Goal: Information Seeking & Learning: Learn about a topic

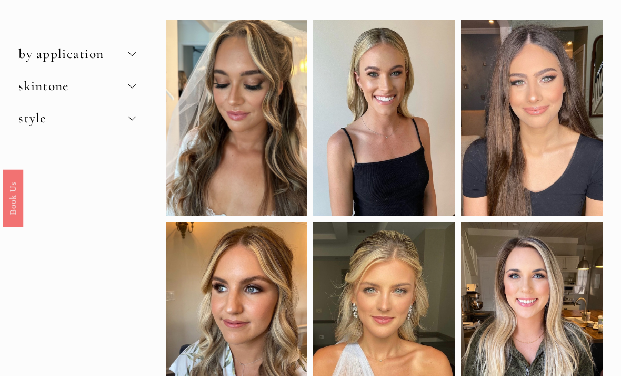
scroll to position [72, 0]
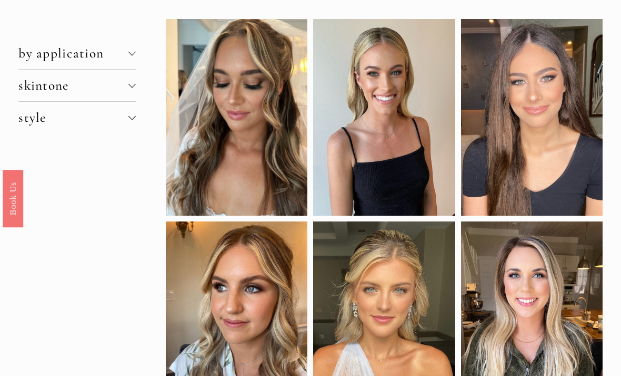
click at [119, 84] on span "skintone" at bounding box center [73, 85] width 110 height 16
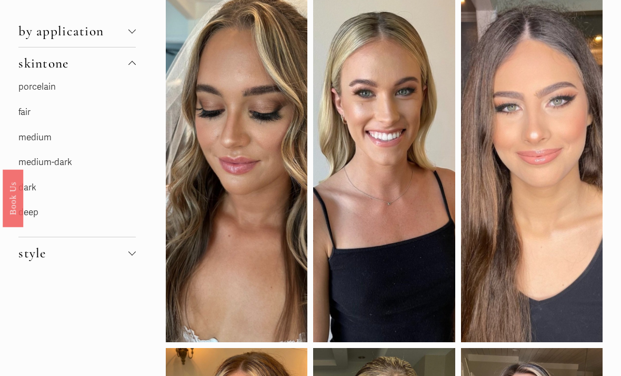
scroll to position [95, 0]
click at [31, 139] on link "medium" at bounding box center [34, 136] width 33 height 11
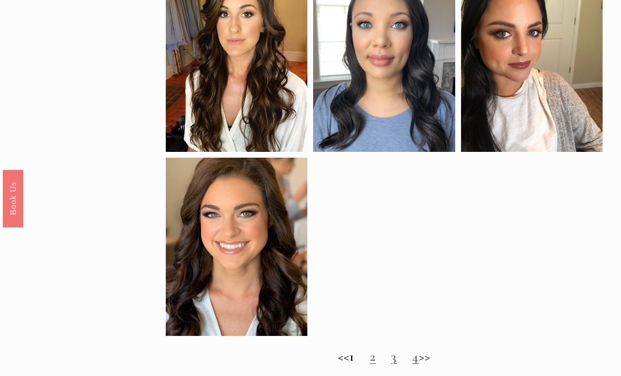
scroll to position [697, 0]
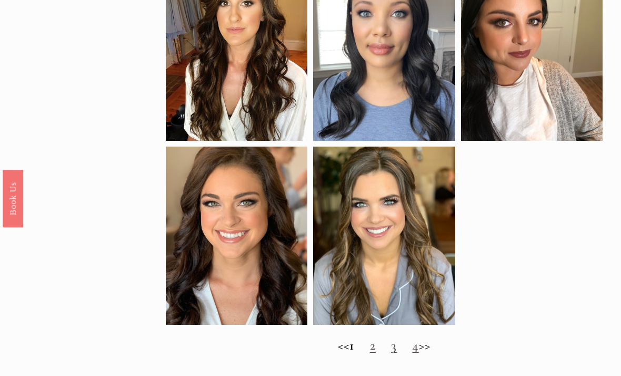
click at [375, 348] on link "2" at bounding box center [373, 345] width 6 height 16
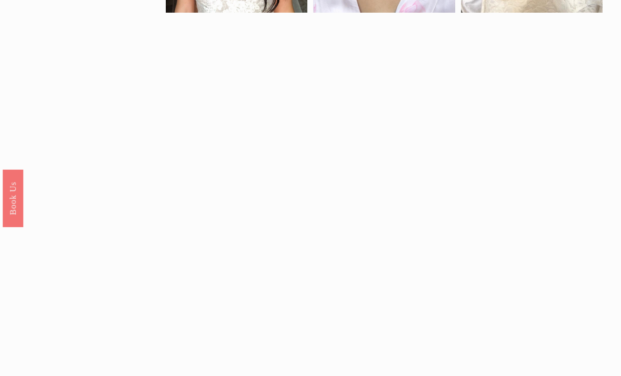
scroll to position [712, 0]
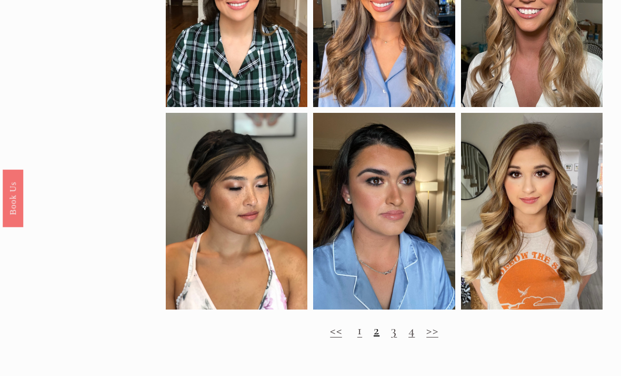
click at [397, 329] on link "3" at bounding box center [394, 330] width 6 height 16
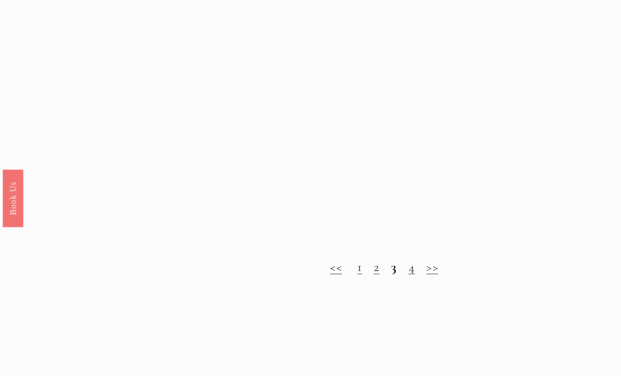
scroll to position [757, 0]
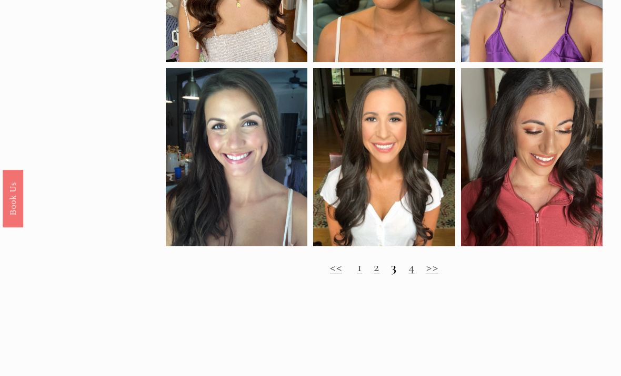
click at [409, 274] on link "4" at bounding box center [412, 267] width 6 height 16
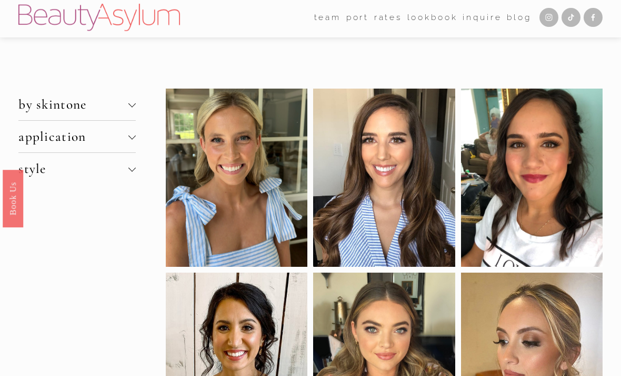
scroll to position [43, 0]
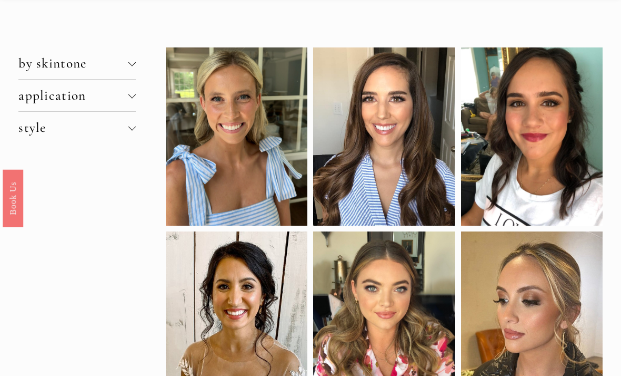
click at [65, 72] on span "by skintone" at bounding box center [73, 64] width 110 height 16
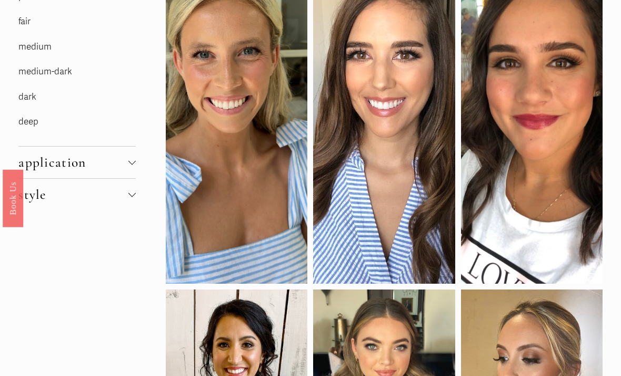
click at [83, 165] on span "application" at bounding box center [73, 163] width 110 height 16
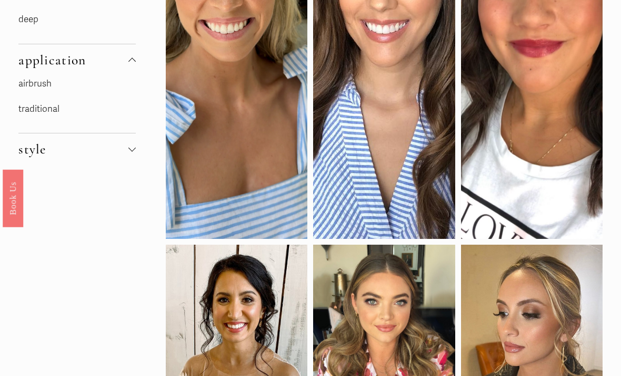
scroll to position [234, 0]
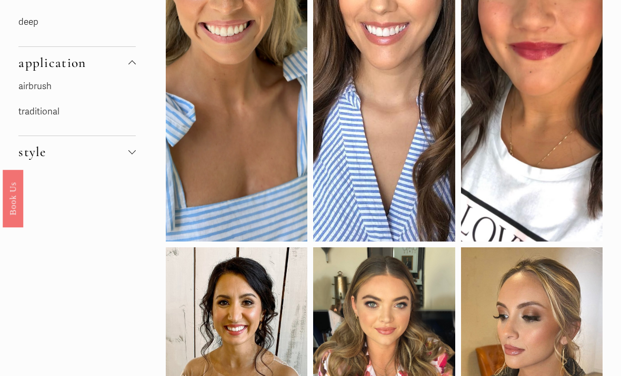
click at [61, 159] on span "style" at bounding box center [73, 152] width 110 height 16
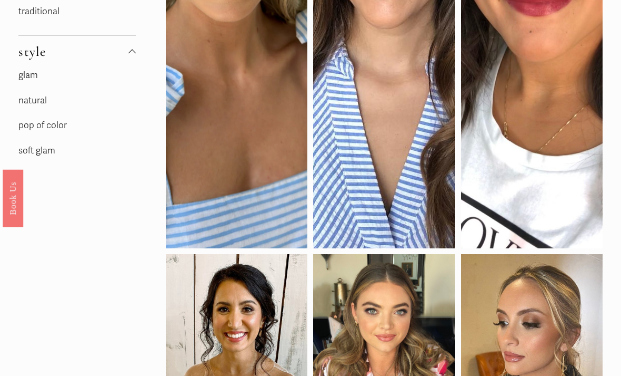
scroll to position [333, 0]
click at [38, 105] on link "natural" at bounding box center [32, 100] width 28 height 11
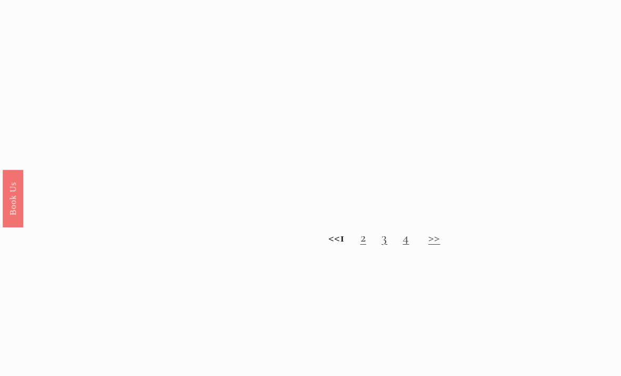
scroll to position [880, 0]
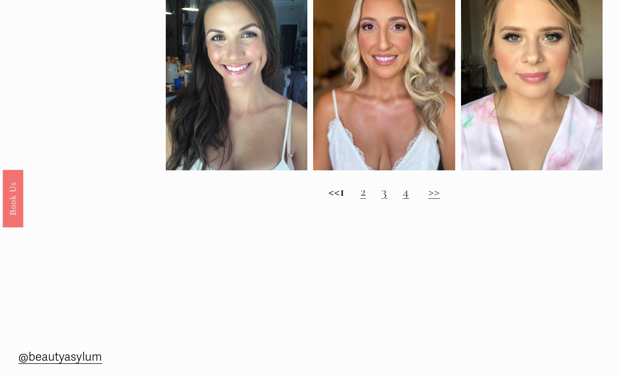
click at [367, 199] on link "2" at bounding box center [364, 191] width 6 height 16
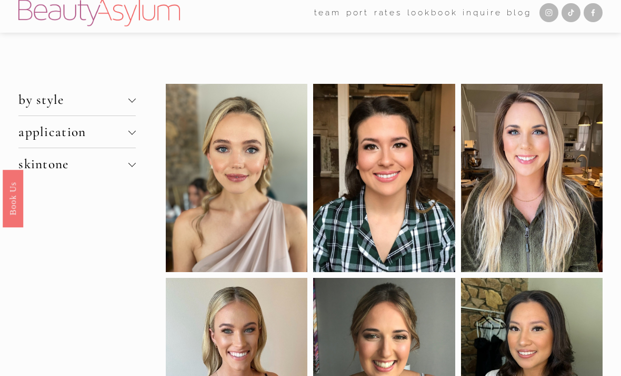
scroll to position [8, 0]
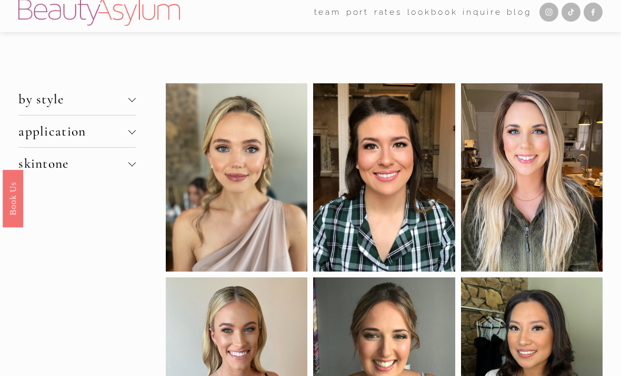
click at [57, 136] on span "application" at bounding box center [73, 131] width 110 height 16
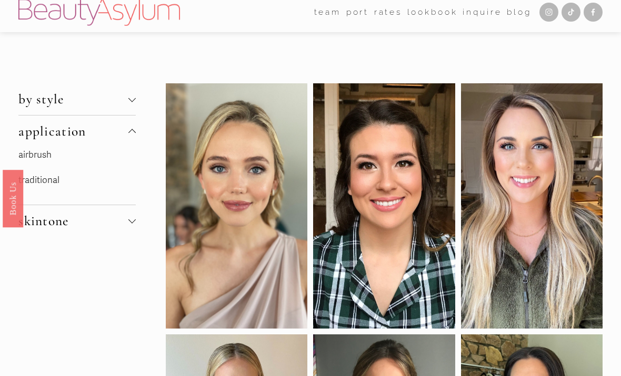
click at [45, 155] on link "airbrush" at bounding box center [34, 154] width 33 height 11
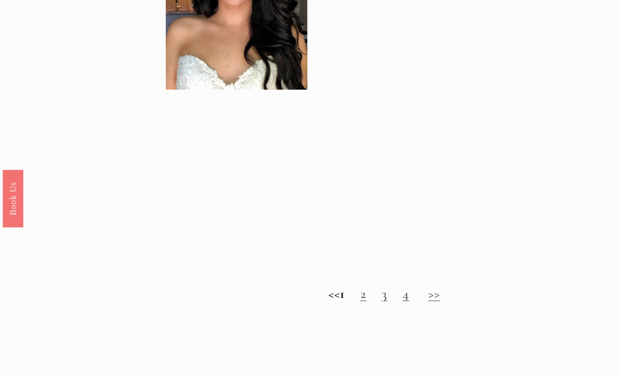
scroll to position [794, 0]
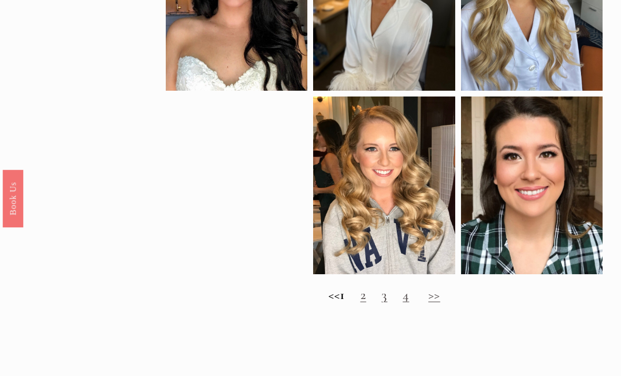
click at [367, 293] on link "2" at bounding box center [364, 295] width 6 height 16
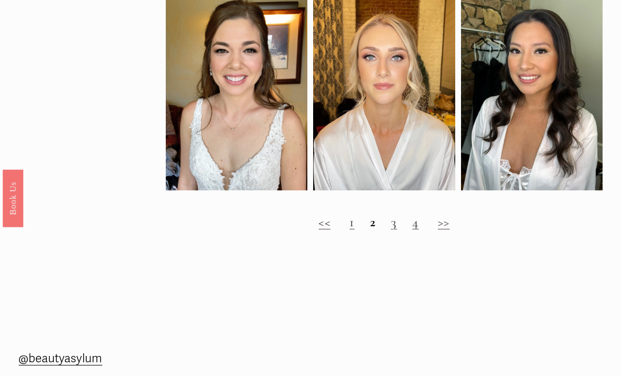
scroll to position [720, 0]
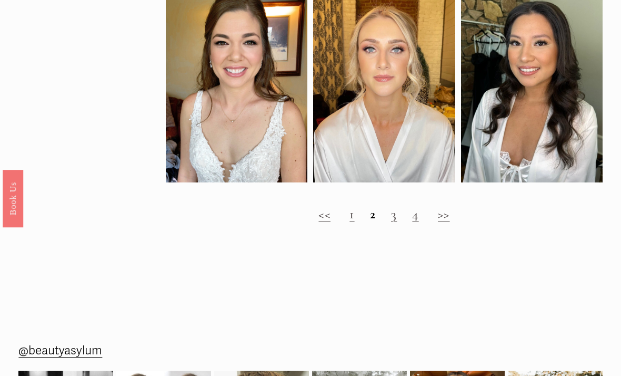
click at [396, 218] on link "3" at bounding box center [394, 214] width 6 height 16
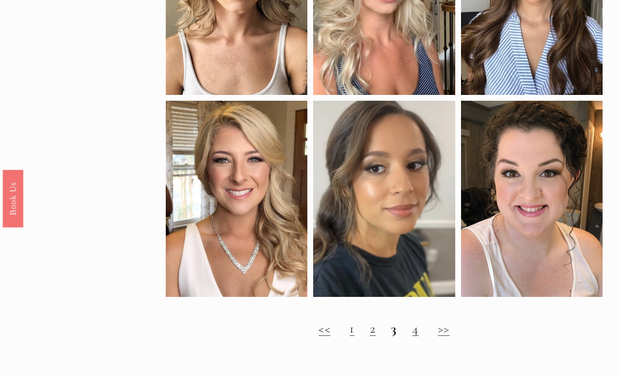
scroll to position [510, 0]
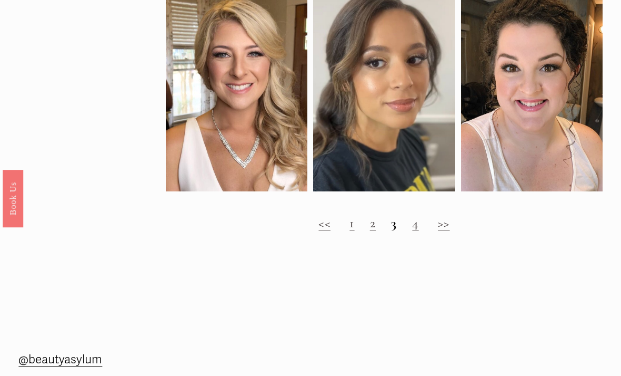
click at [417, 229] on link "4" at bounding box center [415, 223] width 6 height 16
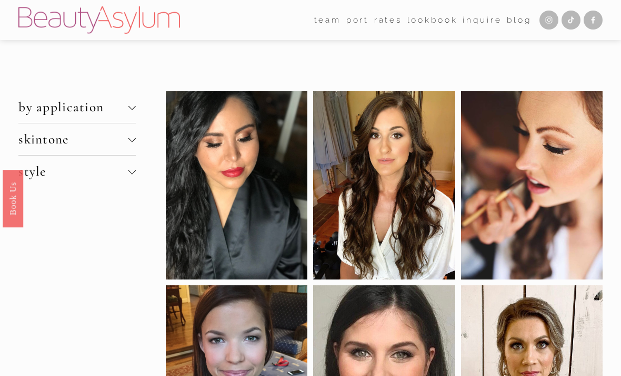
click at [56, 115] on div at bounding box center [89, 106] width 142 height 31
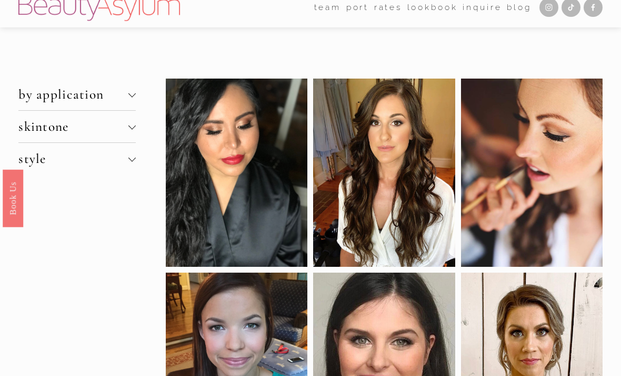
scroll to position [13, 0]
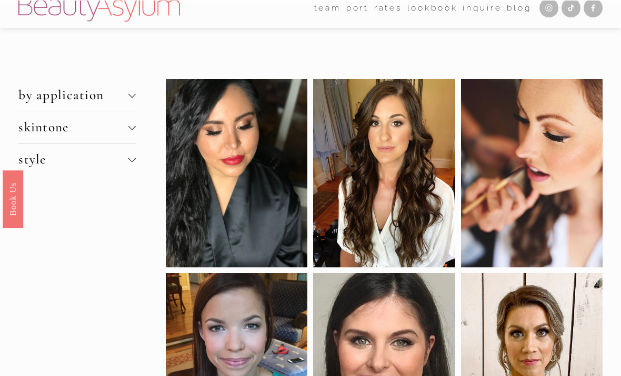
click at [66, 160] on span "style" at bounding box center [73, 159] width 110 height 16
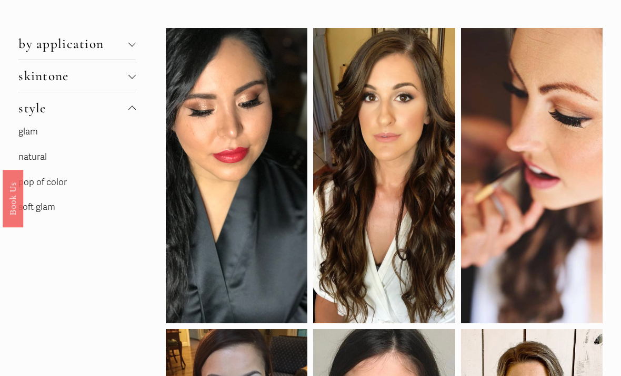
scroll to position [71, 0]
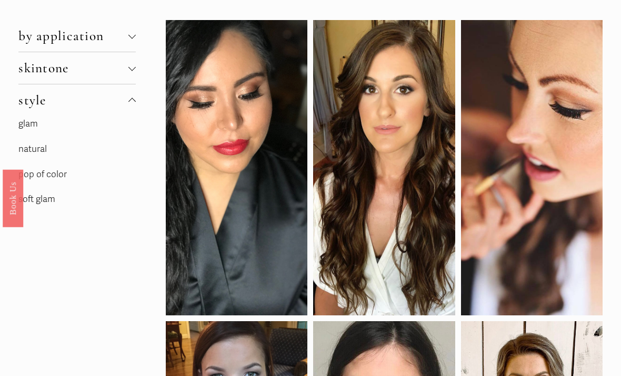
click at [40, 149] on link "natural" at bounding box center [32, 149] width 28 height 11
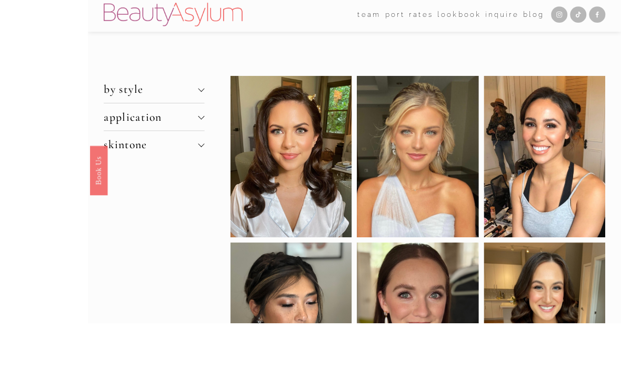
scroll to position [55, 0]
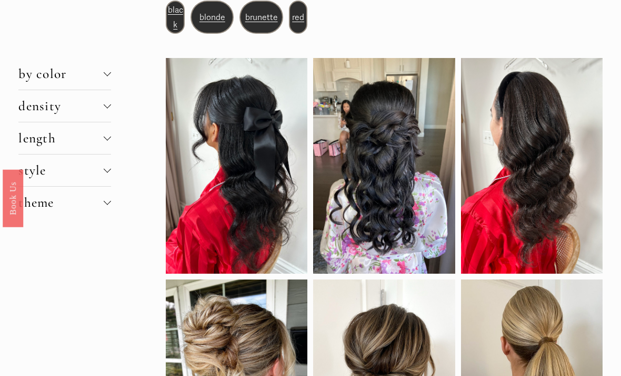
scroll to position [95, 0]
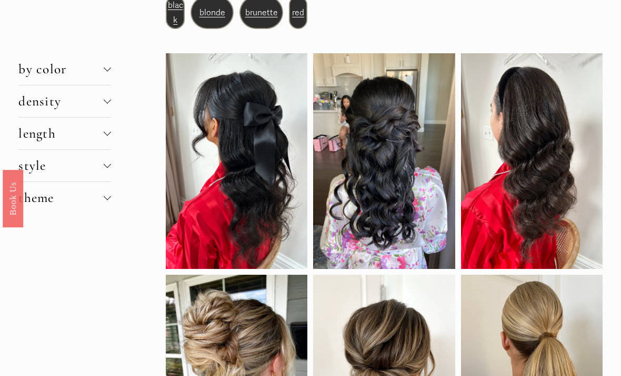
click at [55, 109] on span "density" at bounding box center [60, 101] width 85 height 16
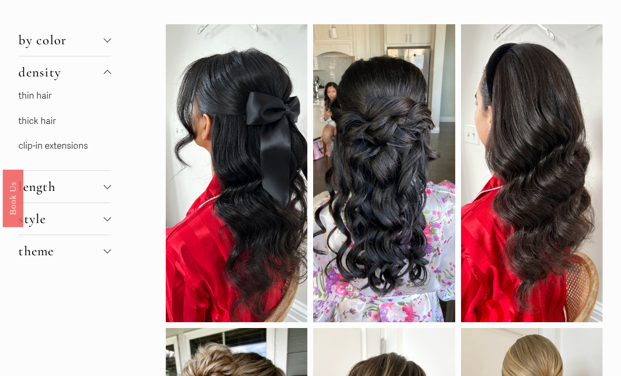
scroll to position [125, 0]
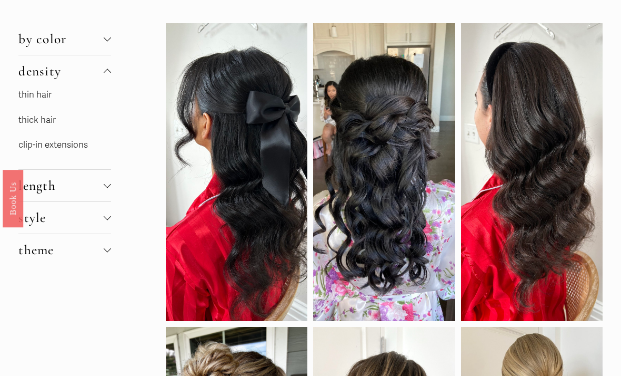
click at [62, 150] on link "clip-in extensions" at bounding box center [53, 144] width 70 height 11
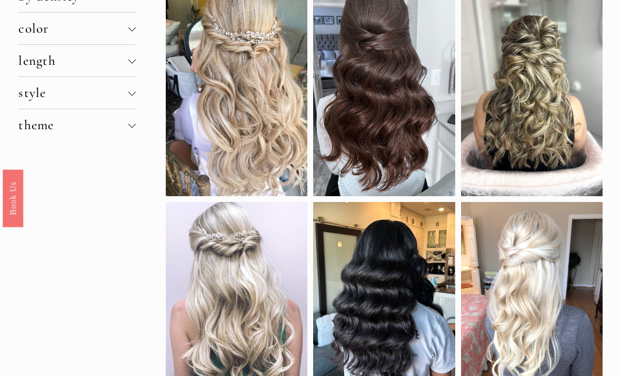
scroll to position [150, 0]
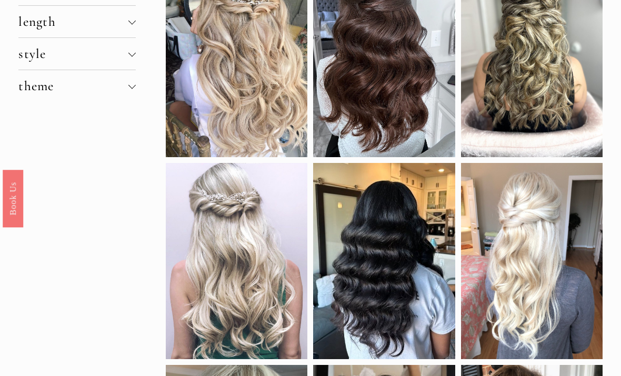
click at [40, 94] on span "theme" at bounding box center [73, 86] width 110 height 16
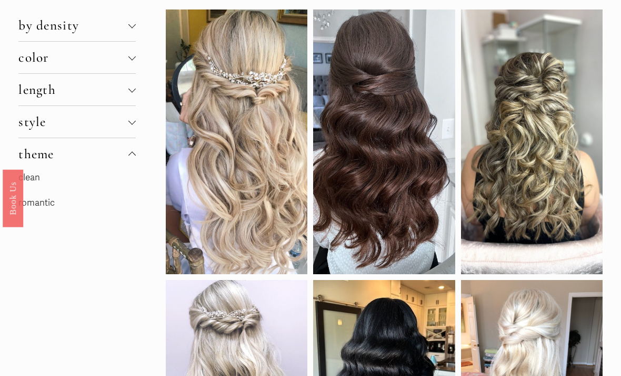
click at [39, 129] on span "style" at bounding box center [73, 122] width 110 height 16
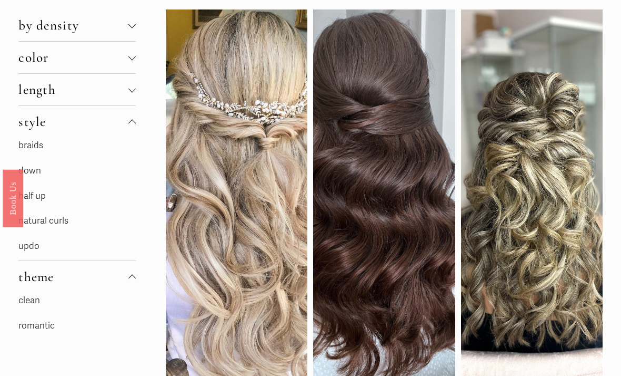
scroll to position [82, 0]
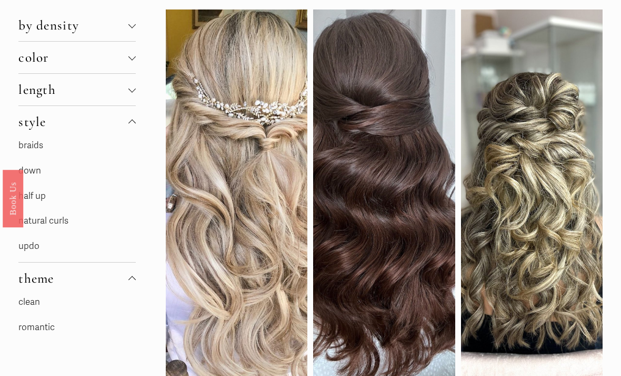
click at [36, 173] on link "down" at bounding box center [29, 170] width 23 height 11
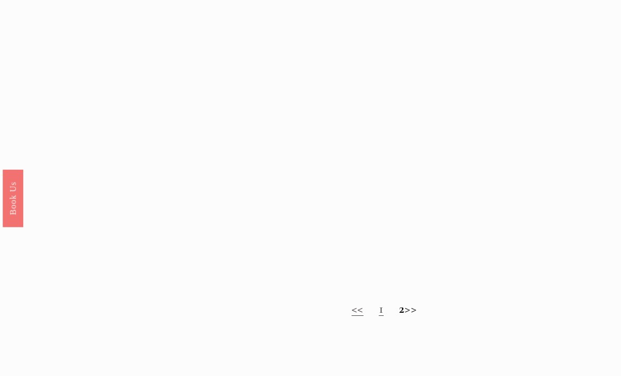
scroll to position [878, 0]
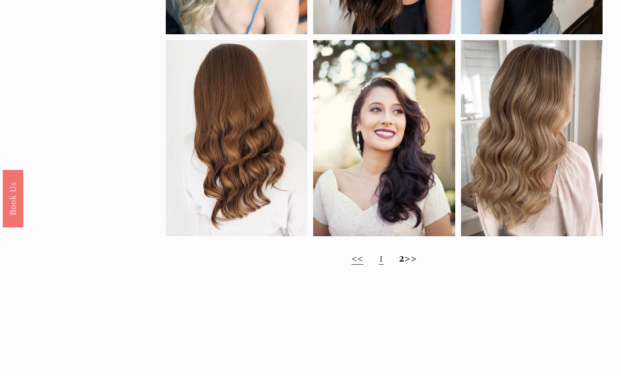
click at [423, 264] on h2 "<< 1 2 >>" at bounding box center [384, 258] width 437 height 16
click at [402, 265] on h2 "<< 1 2 >>" at bounding box center [384, 258] width 437 height 16
click at [400, 262] on h2 "<< 1 2 >>" at bounding box center [384, 258] width 437 height 16
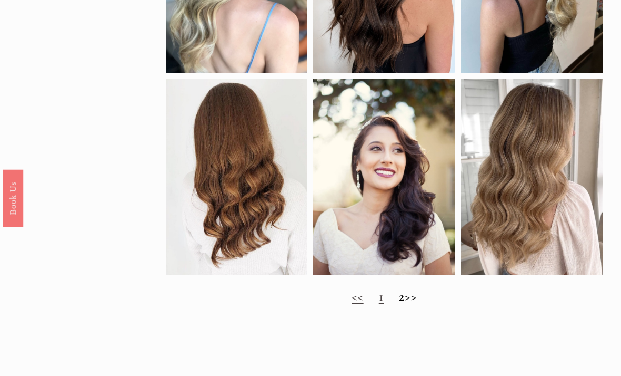
scroll to position [843, 0]
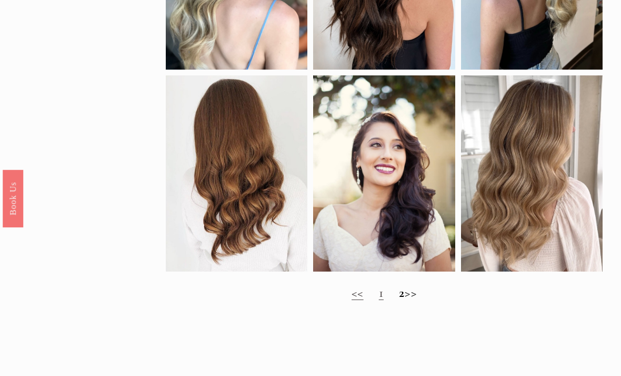
click at [399, 295] on strong "2" at bounding box center [402, 292] width 6 height 16
click at [399, 300] on strong "2" at bounding box center [402, 292] width 6 height 16
click at [421, 298] on h2 "<< 1 2 >>" at bounding box center [384, 293] width 437 height 16
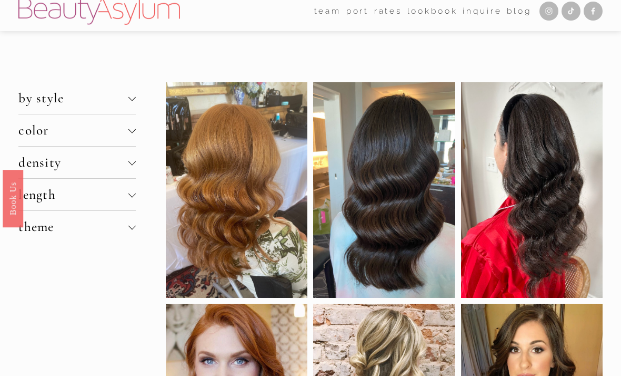
scroll to position [9, 0]
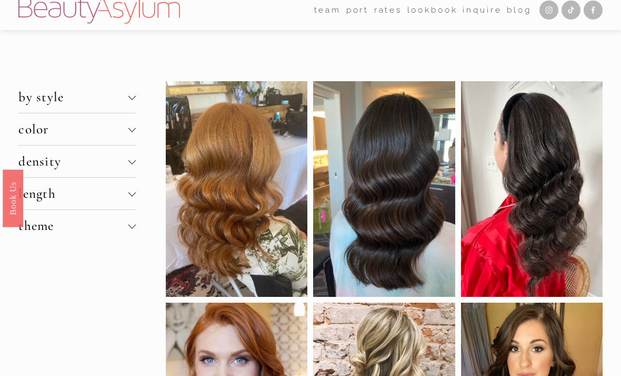
click at [61, 191] on span "length" at bounding box center [73, 194] width 110 height 16
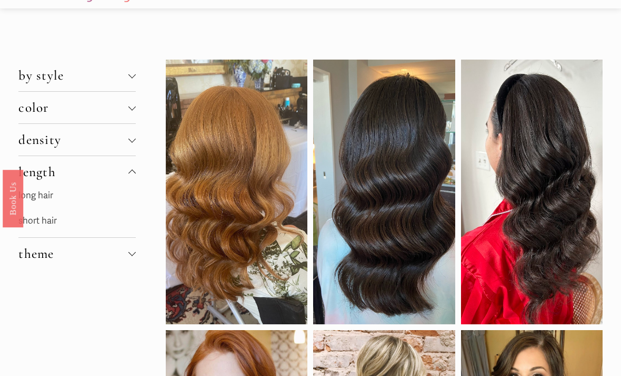
scroll to position [33, 0]
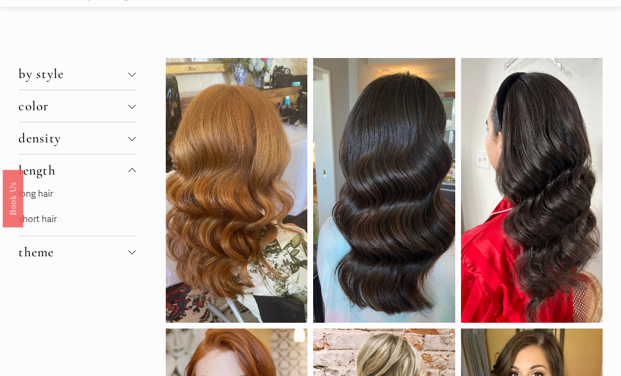
click at [31, 80] on span "by style" at bounding box center [73, 74] width 110 height 16
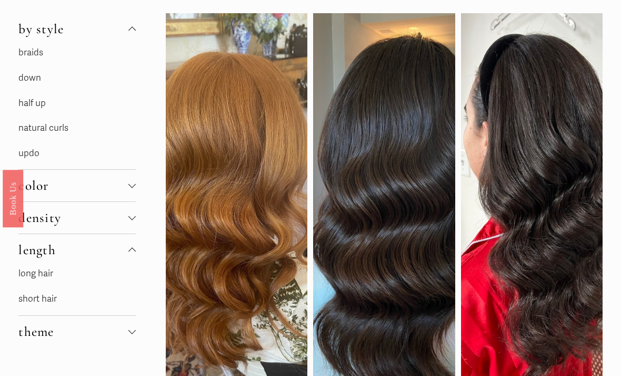
scroll to position [88, 0]
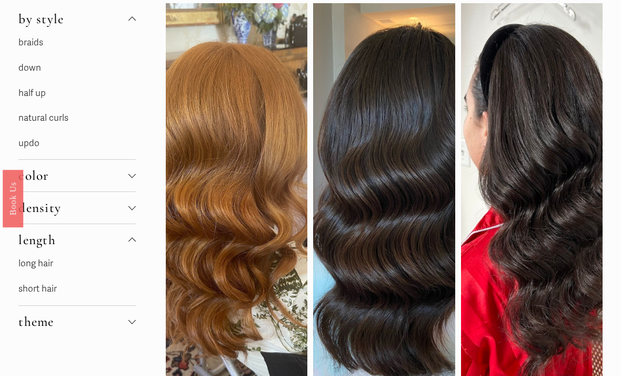
click at [36, 123] on link "natural curls" at bounding box center [43, 117] width 50 height 11
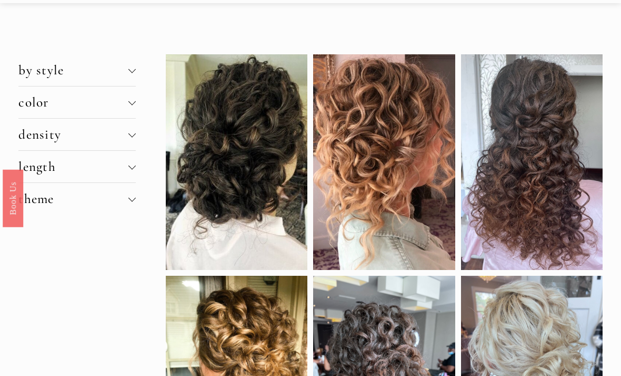
scroll to position [37, 0]
click at [61, 173] on span "length" at bounding box center [73, 167] width 110 height 16
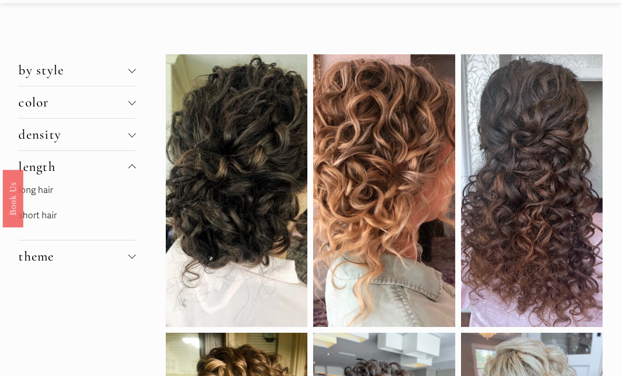
click at [43, 218] on link "short hair" at bounding box center [37, 215] width 38 height 11
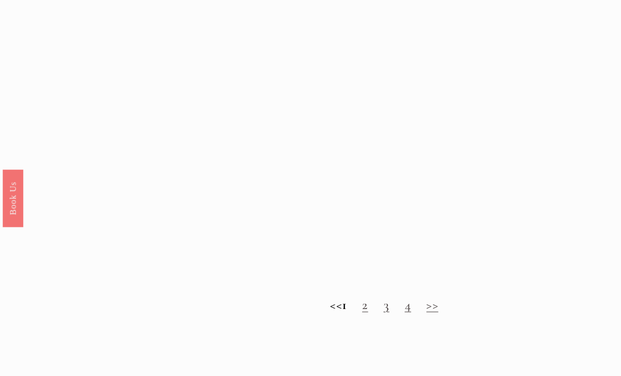
scroll to position [812, 0]
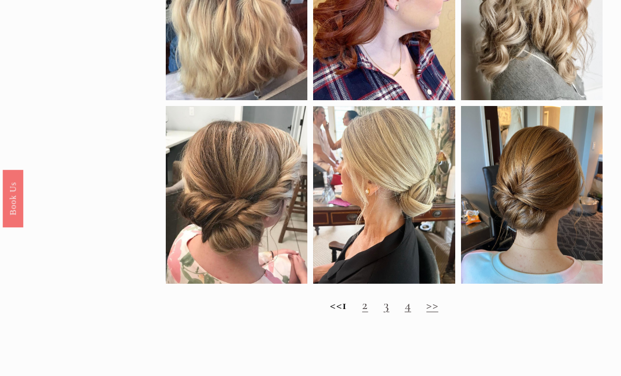
click at [439, 312] on link ">>" at bounding box center [433, 305] width 12 height 16
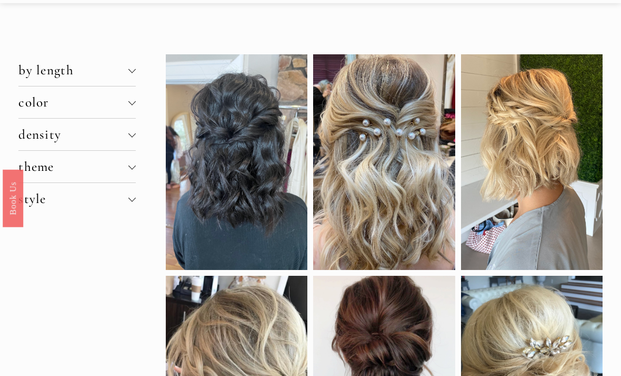
scroll to position [0, 0]
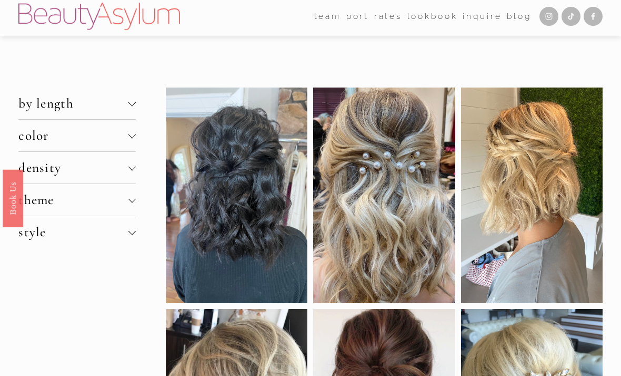
click at [38, 104] on span "by length" at bounding box center [73, 104] width 110 height 16
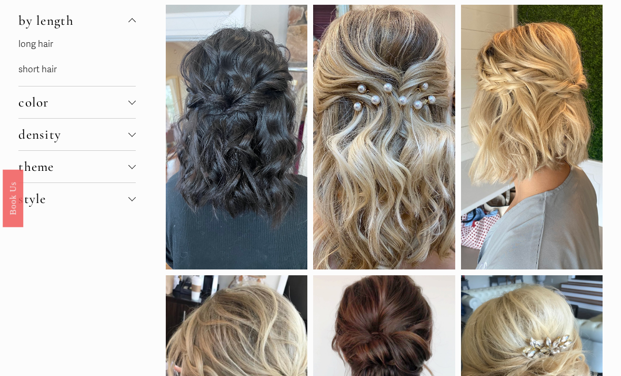
scroll to position [89, 0]
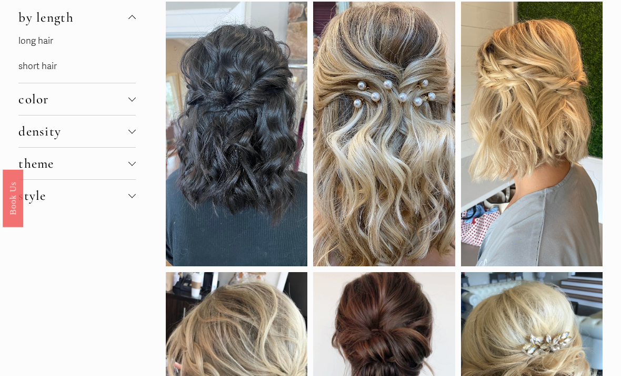
click at [53, 201] on span "style" at bounding box center [73, 196] width 110 height 16
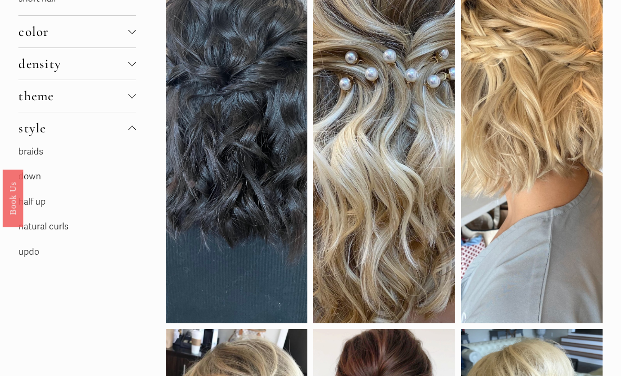
scroll to position [183, 0]
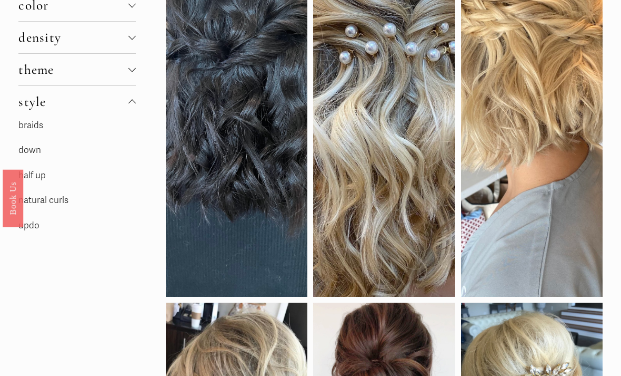
click at [31, 154] on link "down" at bounding box center [29, 150] width 23 height 11
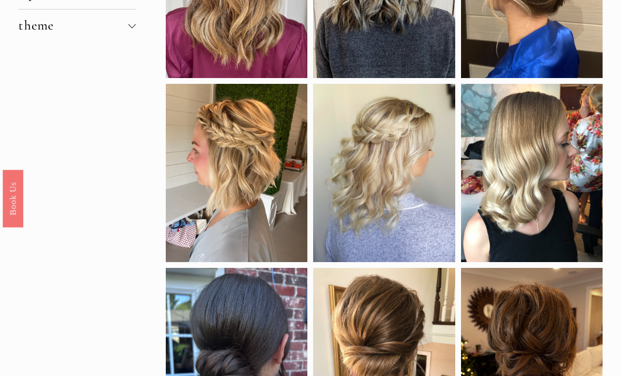
scroll to position [192, 0]
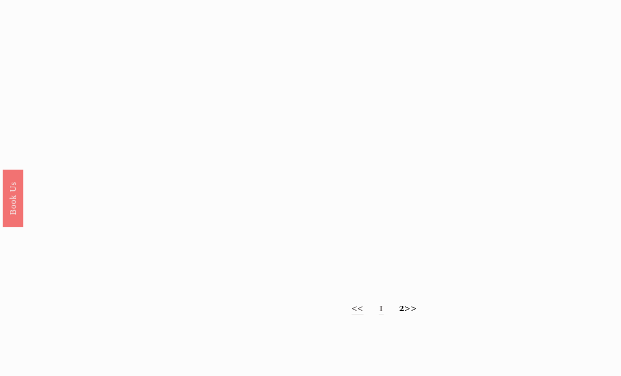
scroll to position [899, 0]
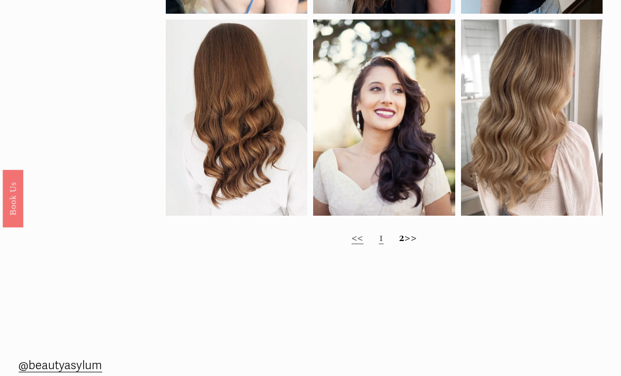
click at [423, 240] on h2 "<< 1 2 >>" at bounding box center [384, 237] width 437 height 16
click at [422, 243] on h2 "<< 1 2 >>" at bounding box center [384, 237] width 437 height 16
click at [398, 244] on h2 "<< 1 2 >>" at bounding box center [384, 237] width 437 height 16
click at [379, 244] on link "1" at bounding box center [381, 237] width 5 height 16
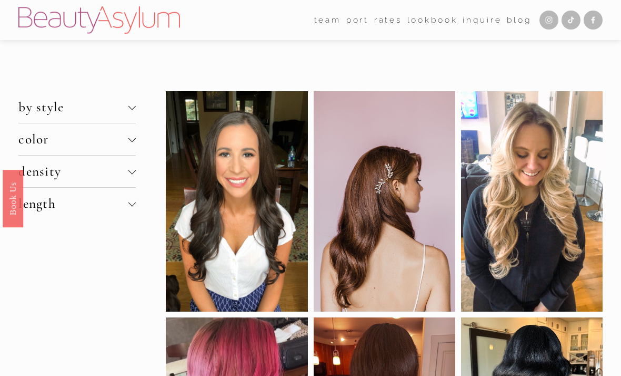
click at [50, 146] on span "color" at bounding box center [73, 139] width 110 height 16
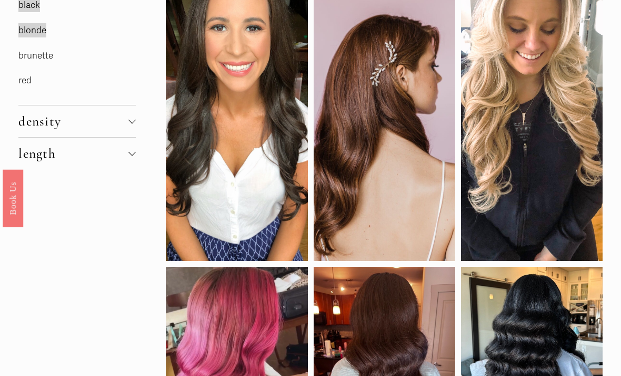
scroll to position [124, 0]
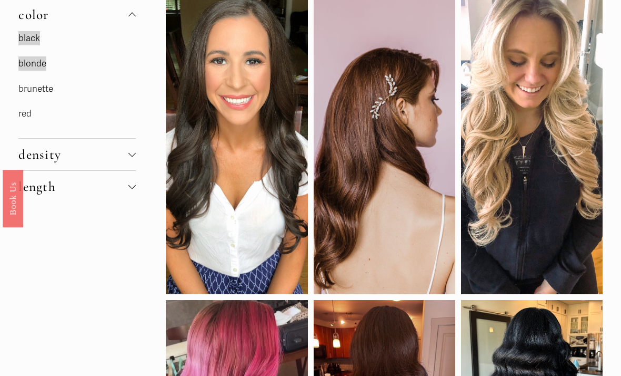
click at [34, 91] on link "brunette" at bounding box center [35, 88] width 35 height 11
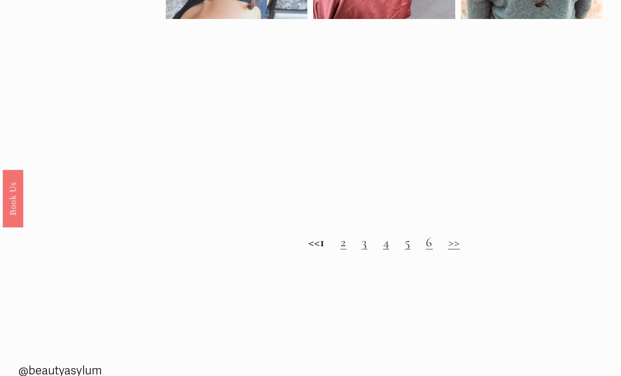
scroll to position [697, 0]
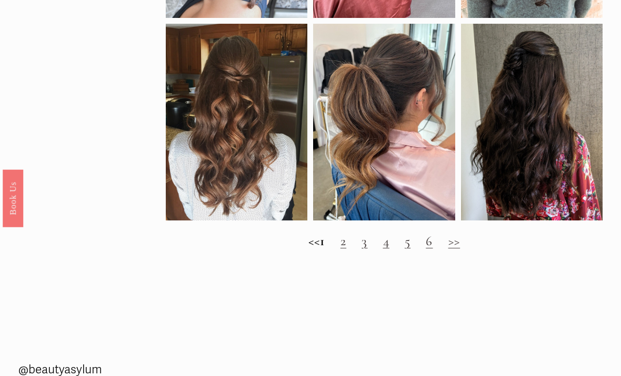
click at [461, 243] on link ">>" at bounding box center [455, 241] width 12 height 16
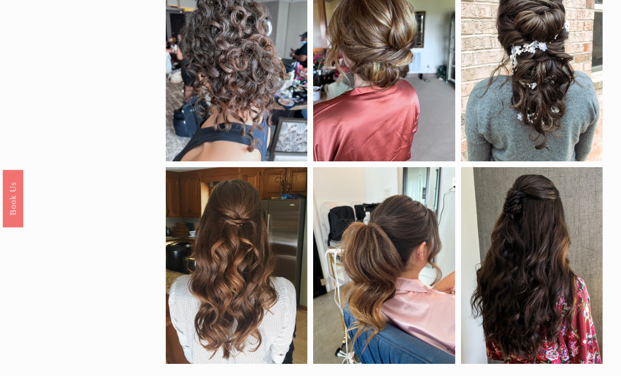
scroll to position [651, 0]
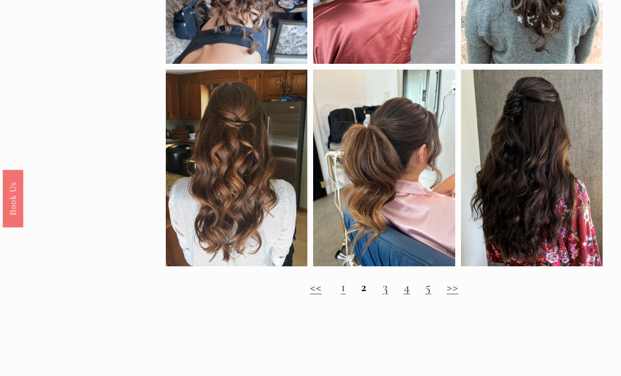
click at [452, 284] on link ">>" at bounding box center [453, 287] width 12 height 16
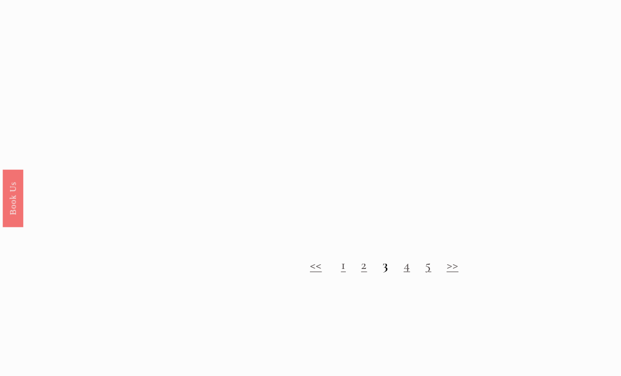
scroll to position [838, 0]
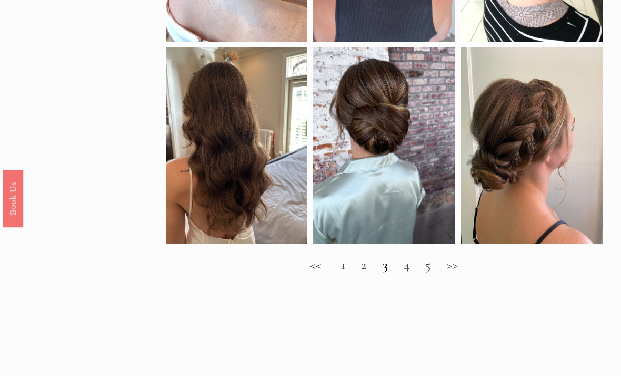
click at [455, 266] on link ">>" at bounding box center [453, 264] width 12 height 16
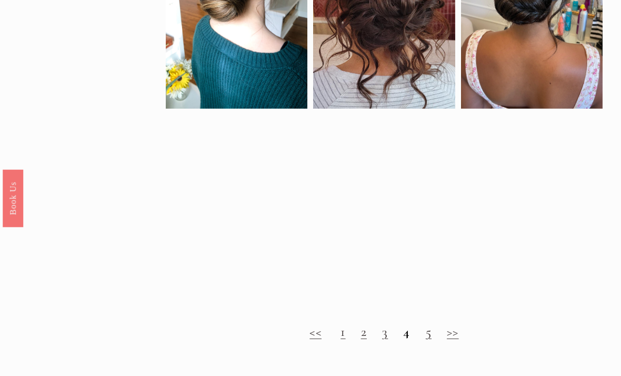
scroll to position [625, 0]
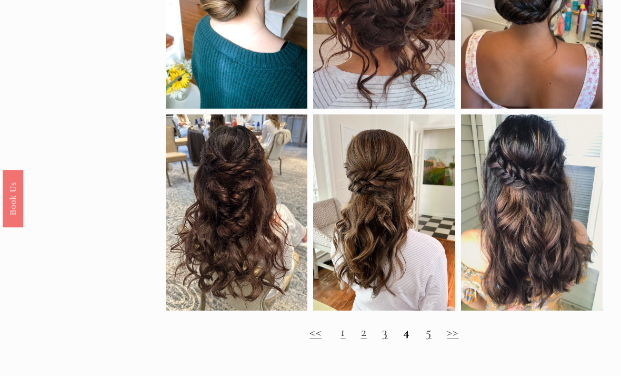
click at [459, 334] on link ">>" at bounding box center [453, 331] width 12 height 16
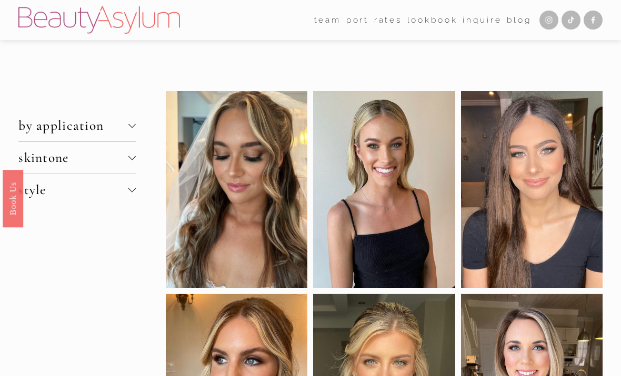
click at [73, 162] on span "skintone" at bounding box center [73, 158] width 110 height 16
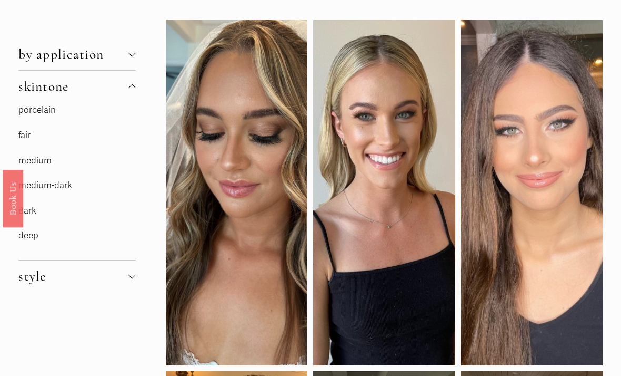
scroll to position [74, 0]
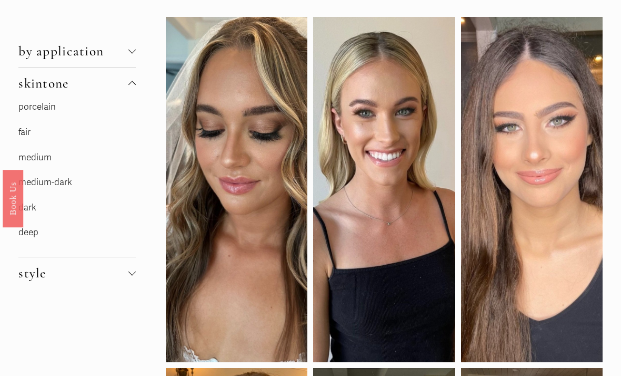
click at [41, 157] on link "medium" at bounding box center [34, 157] width 33 height 11
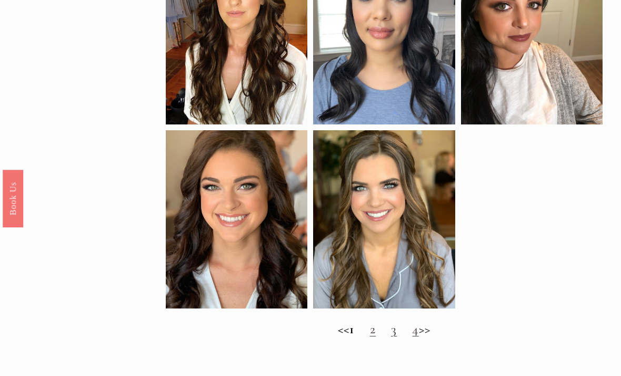
scroll to position [726, 0]
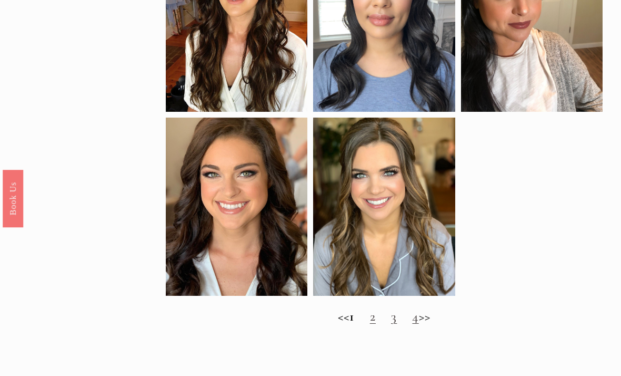
click at [439, 317] on h2 "<< 1 2 3 4 >>" at bounding box center [384, 317] width 437 height 16
click at [372, 319] on link "2" at bounding box center [373, 316] width 6 height 16
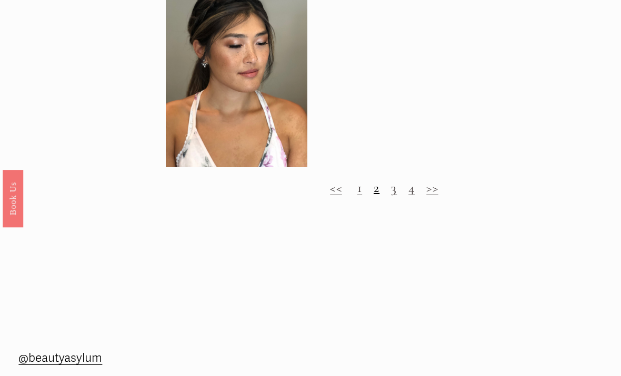
scroll to position [834, 0]
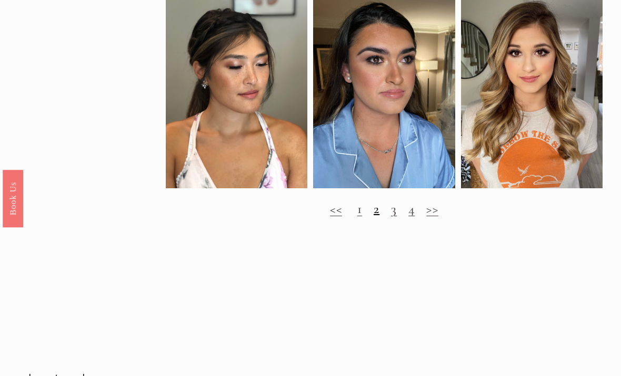
click at [396, 207] on link "3" at bounding box center [394, 209] width 6 height 16
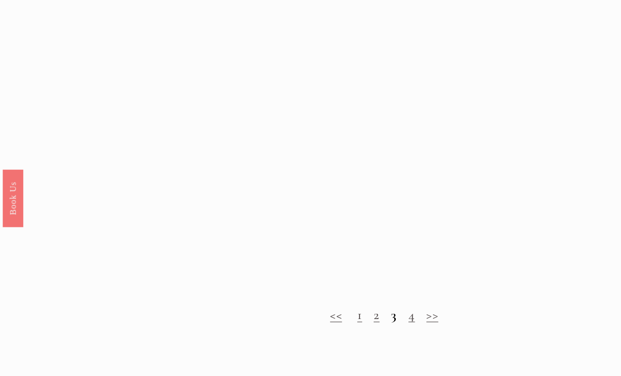
scroll to position [755, 0]
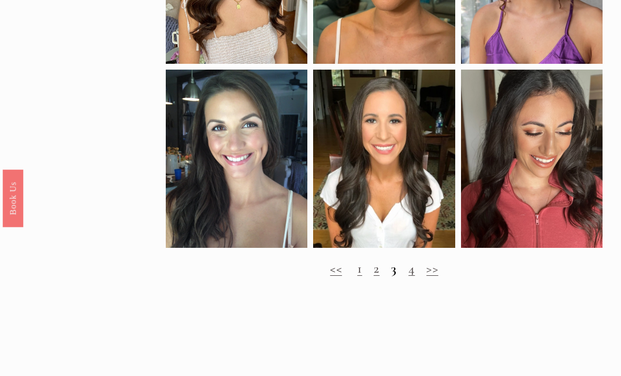
click at [414, 270] on link "4" at bounding box center [412, 269] width 6 height 16
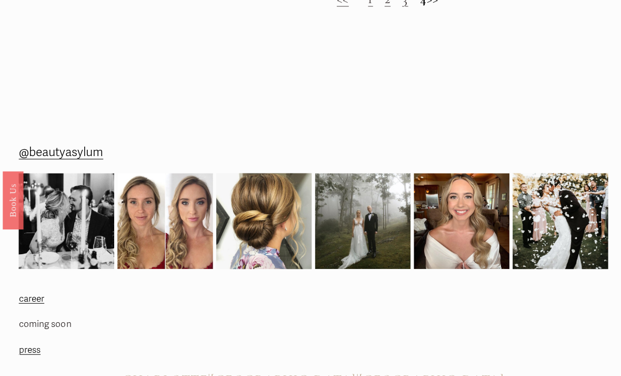
scroll to position [724, 0]
